Goal: Find specific page/section: Find specific page/section

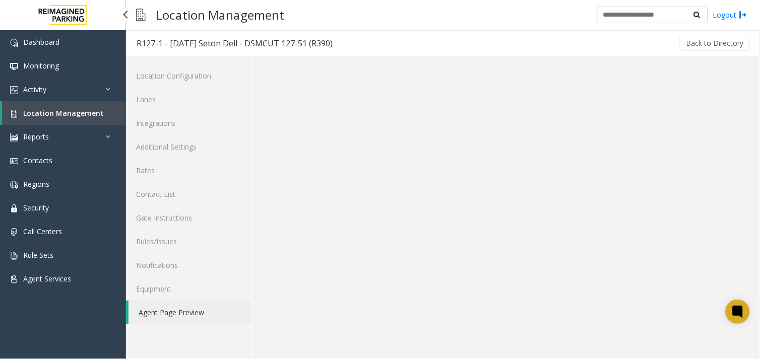
click at [67, 114] on span "Location Management" at bounding box center [63, 113] width 81 height 10
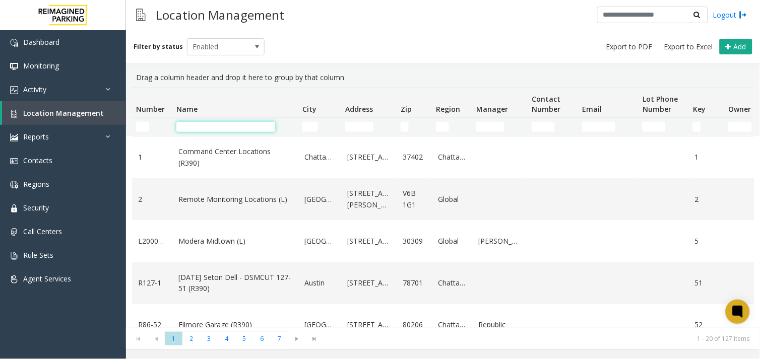
click at [211, 125] on input "Name Filter" at bounding box center [225, 127] width 99 height 10
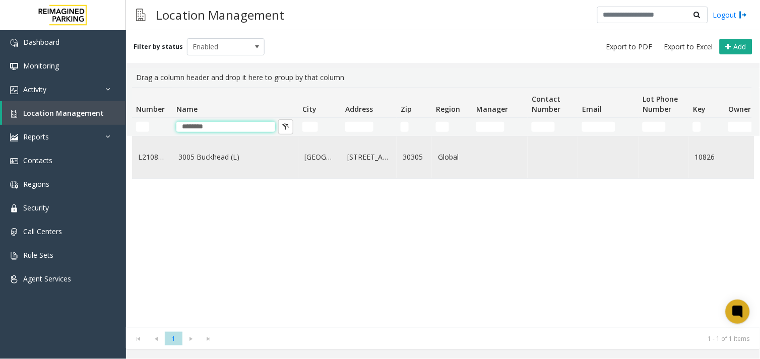
type input "********"
click at [212, 170] on td "3005 Buckhead (L)" at bounding box center [235, 158] width 126 height 42
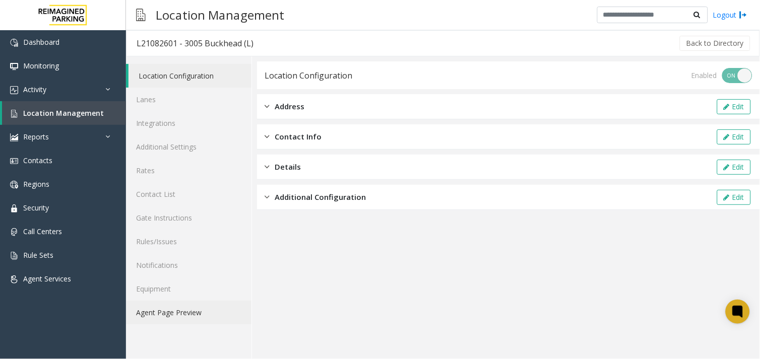
click at [207, 303] on link "Agent Page Preview" at bounding box center [189, 313] width 126 height 24
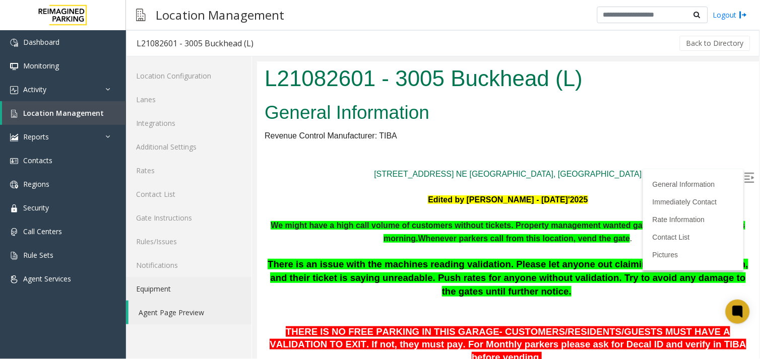
scroll to position [336, 0]
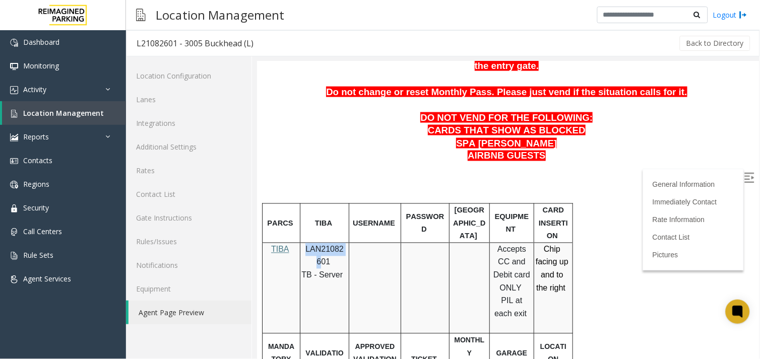
drag, startPoint x: 306, startPoint y: 224, endPoint x: 344, endPoint y: 231, distance: 38.5
click at [344, 243] on p "LAN21082601" at bounding box center [323, 256] width 41 height 26
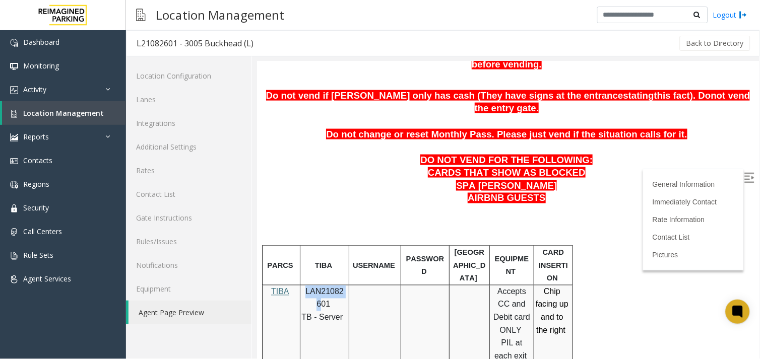
scroll to position [224, 0]
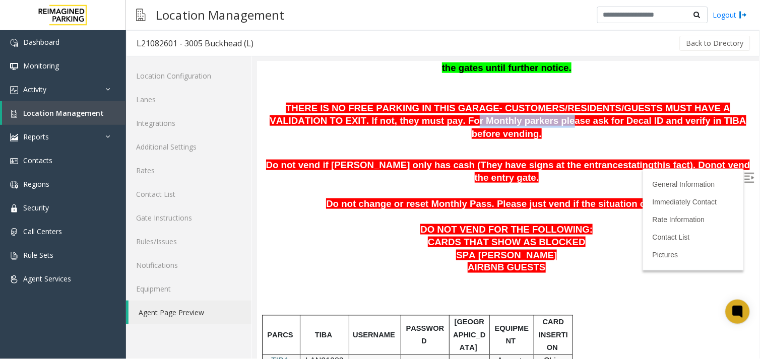
drag, startPoint x: 389, startPoint y: 118, endPoint x: 472, endPoint y: 121, distance: 83.2
click at [472, 121] on span "THERE IS NO FREE PARKING IN THIS GARAGE- CUSTOMERS/RESIDENTS/GUESTS MUST HAVE A…" at bounding box center [507, 120] width 476 height 36
drag, startPoint x: 472, startPoint y: 121, endPoint x: 552, endPoint y: 118, distance: 79.7
click at [552, 118] on span "THERE IS NO FREE PARKING IN THIS GARAGE- CUSTOMERS/RESIDENTS/GUESTS MUST HAVE A…" at bounding box center [507, 120] width 476 height 36
